Goal: Information Seeking & Learning: Learn about a topic

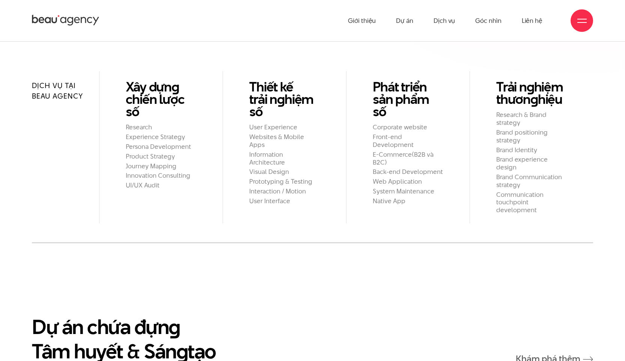
scroll to position [794, 0]
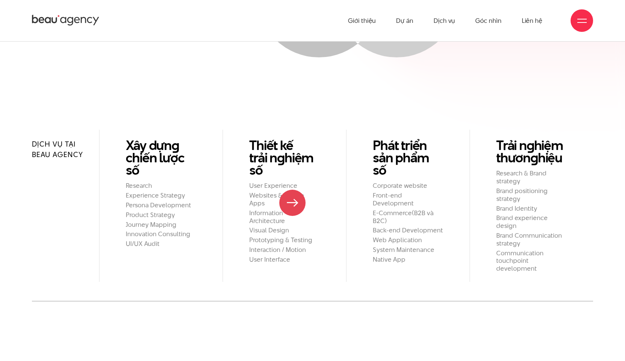
click at [292, 209] on h2 "Information Architecture" at bounding box center [284, 217] width 71 height 16
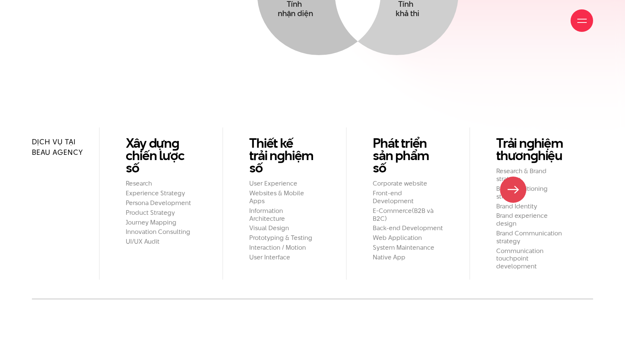
click at [513, 190] on h2 "Brand positioning strategy" at bounding box center [531, 193] width 71 height 16
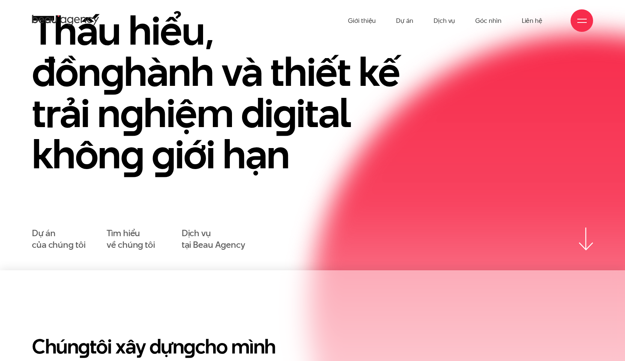
scroll to position [9, 0]
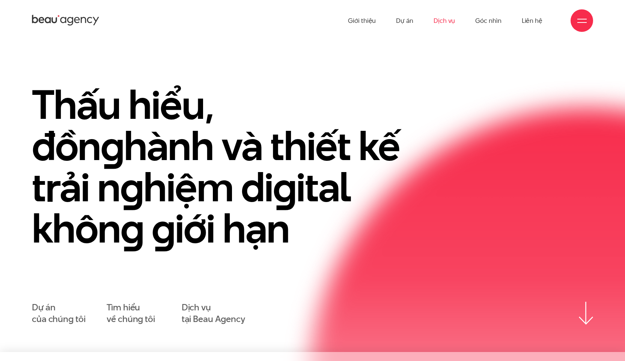
click at [446, 22] on link "Dịch vụ" at bounding box center [443, 20] width 21 height 41
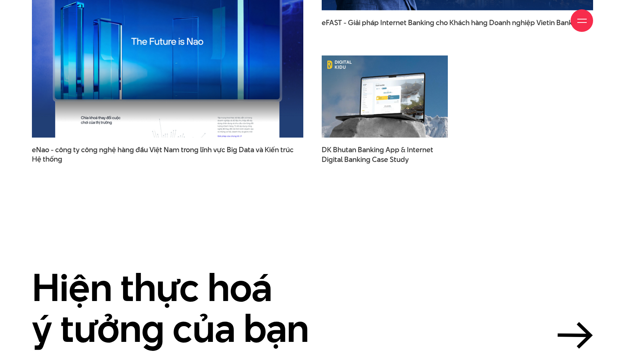
scroll to position [2716, 0]
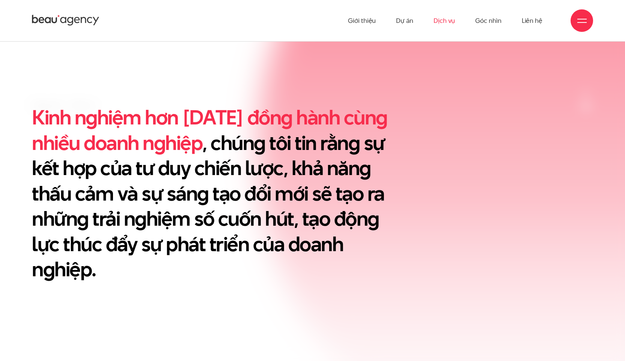
scroll to position [323, 0]
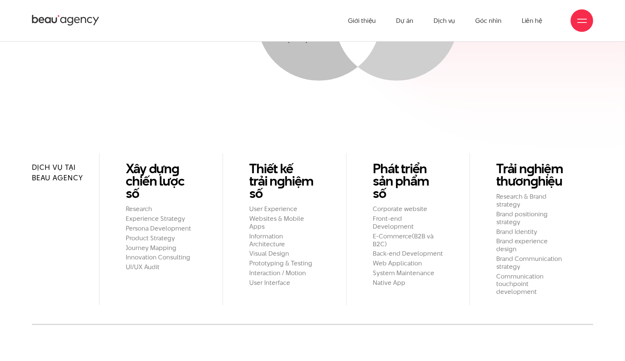
scroll to position [773, 0]
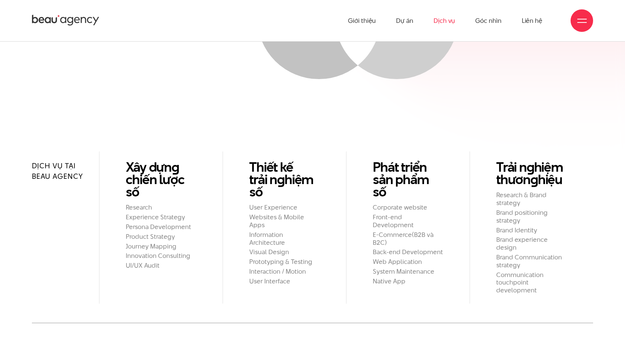
click at [454, 21] on link "Dịch vụ" at bounding box center [443, 20] width 21 height 41
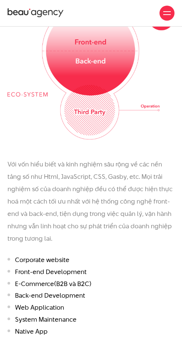
scroll to position [1155, 0]
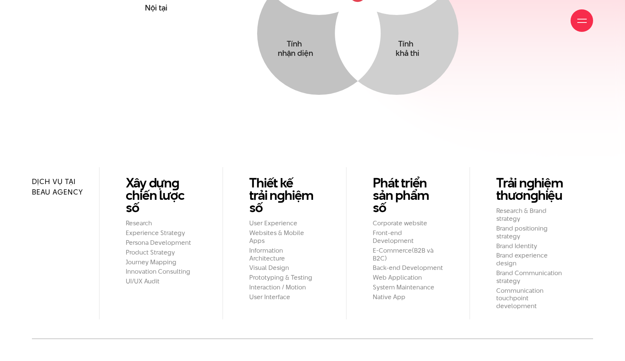
scroll to position [834, 0]
